Goal: Task Accomplishment & Management: Manage account settings

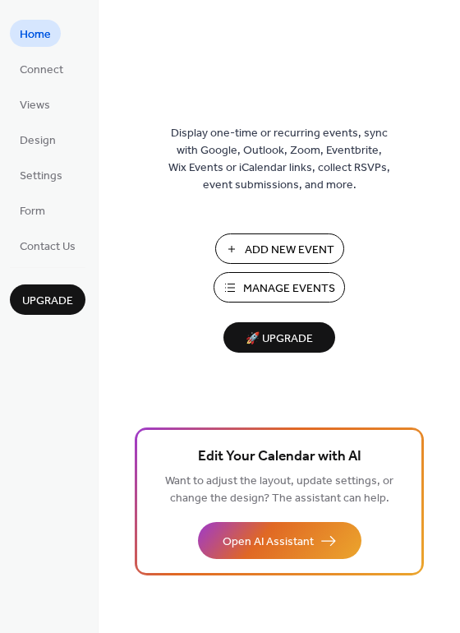
click at [274, 289] on span "Manage Events" at bounding box center [289, 288] width 92 height 17
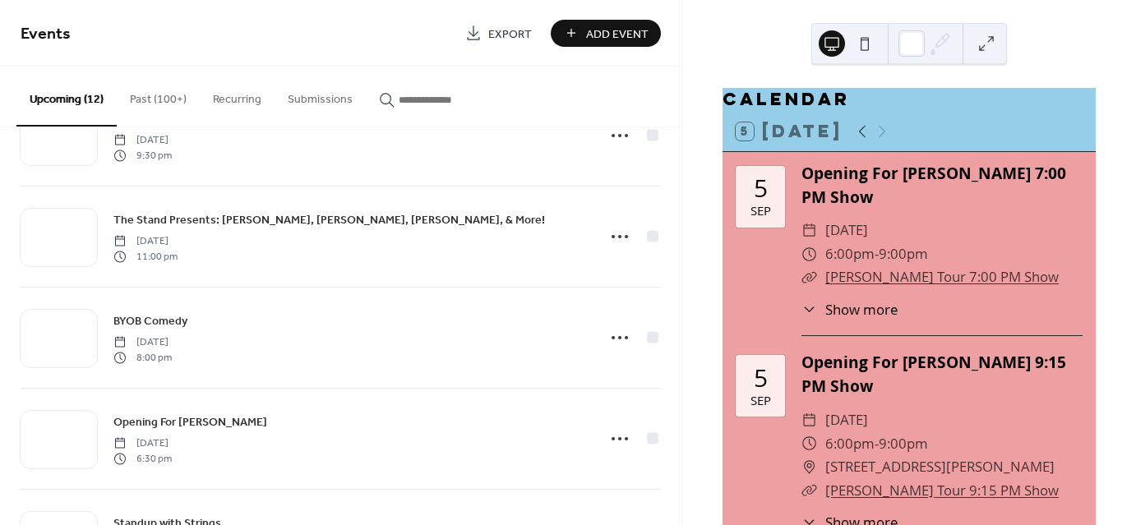
scroll to position [672, 0]
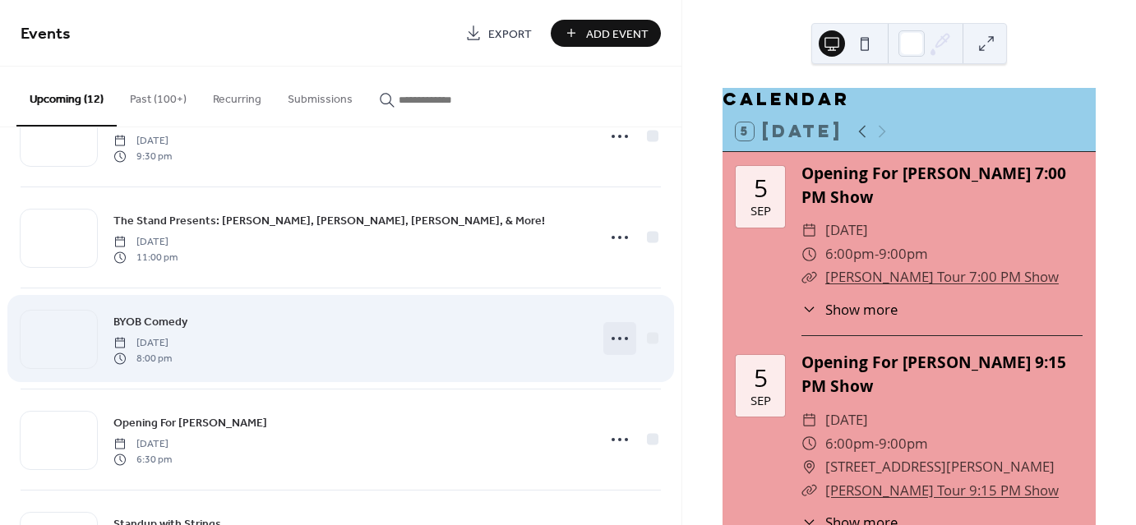
click at [612, 336] on icon at bounding box center [620, 339] width 26 height 26
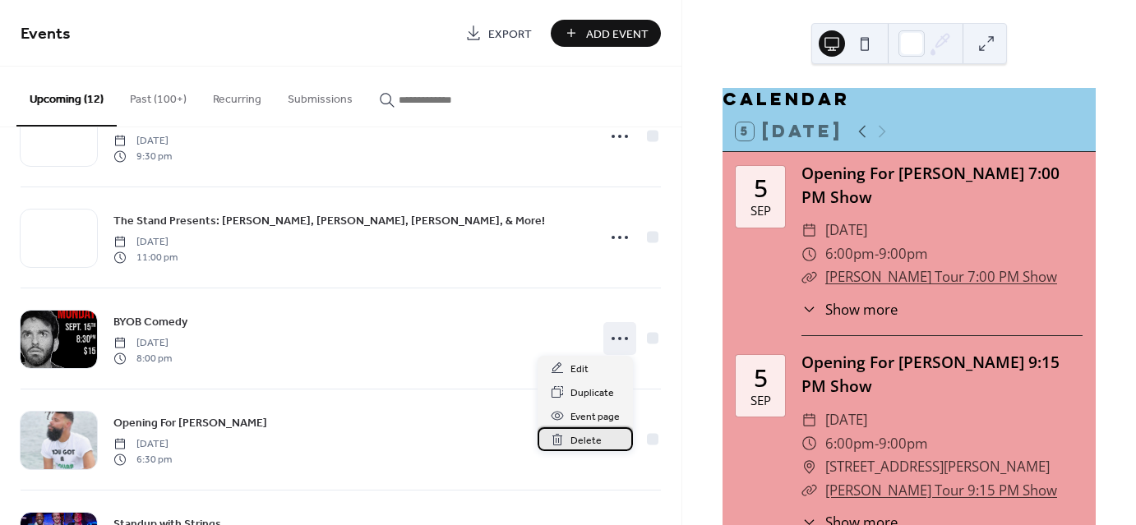
click at [582, 439] on span "Delete" at bounding box center [586, 440] width 31 height 17
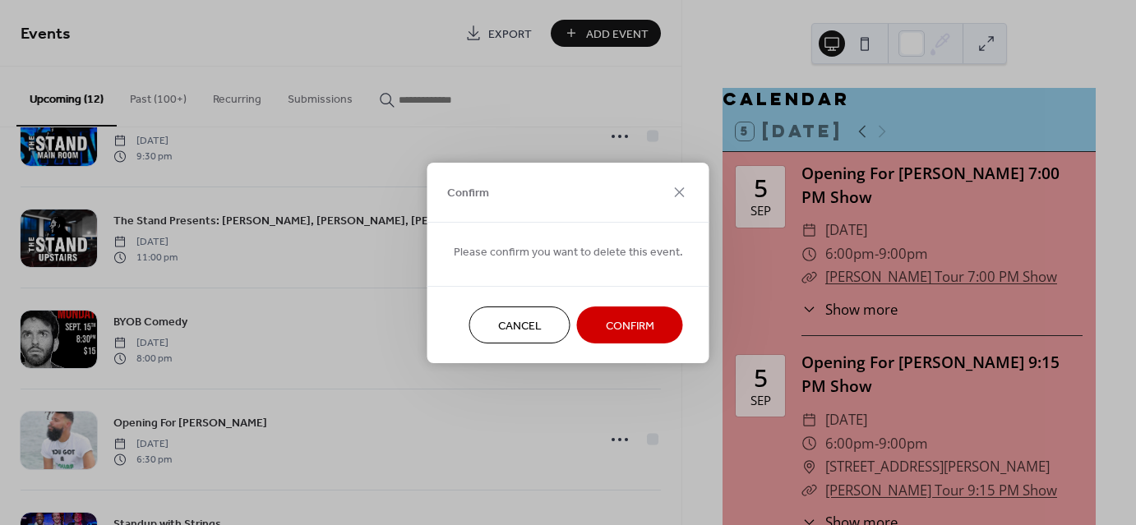
click at [606, 329] on span "Confirm" at bounding box center [630, 325] width 49 height 17
